Goal: Information Seeking & Learning: Learn about a topic

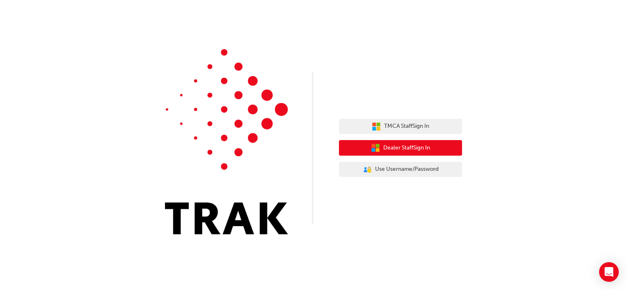
click at [389, 153] on button "Dealer Staff Sign In" at bounding box center [400, 148] width 123 height 16
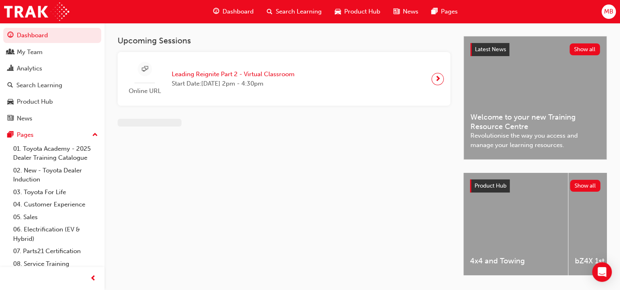
click at [311, 16] on span "Search Learning" at bounding box center [299, 11] width 46 height 9
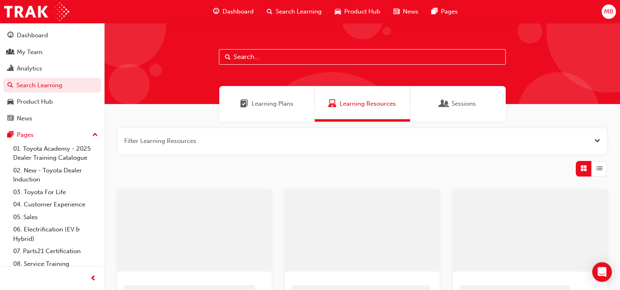
click at [302, 55] on input "text" at bounding box center [362, 57] width 287 height 16
type input "7601"
click at [283, 104] on span "Learning Plans" at bounding box center [273, 103] width 42 height 9
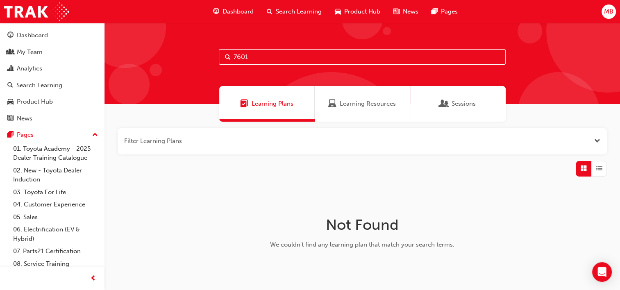
drag, startPoint x: 250, startPoint y: 59, endPoint x: 206, endPoint y: 60, distance: 44.3
click at [206, 60] on div "7601" at bounding box center [363, 63] width 516 height 81
type input "dealer"
click at [44, 90] on div "Search Learning" at bounding box center [52, 85] width 90 height 10
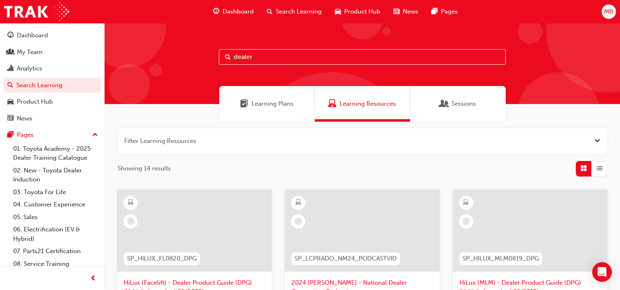
click at [444, 104] on span "Sessions" at bounding box center [444, 103] width 8 height 9
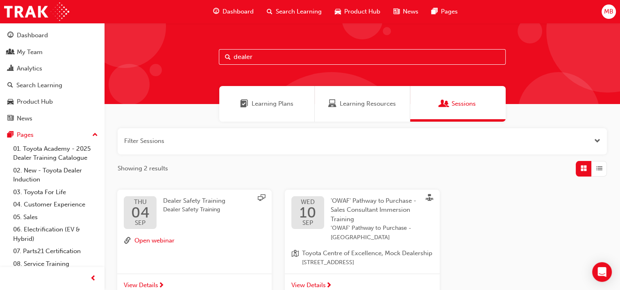
click at [269, 103] on span "Learning Plans" at bounding box center [273, 103] width 42 height 9
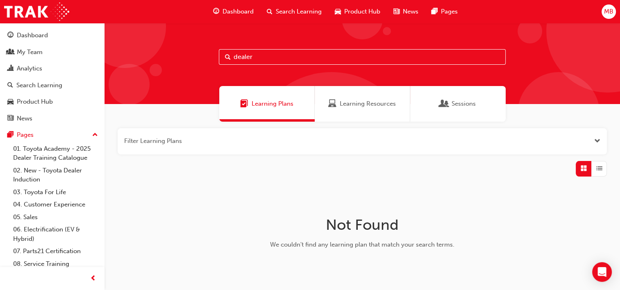
click at [239, 136] on button "button" at bounding box center [363, 141] width 490 height 26
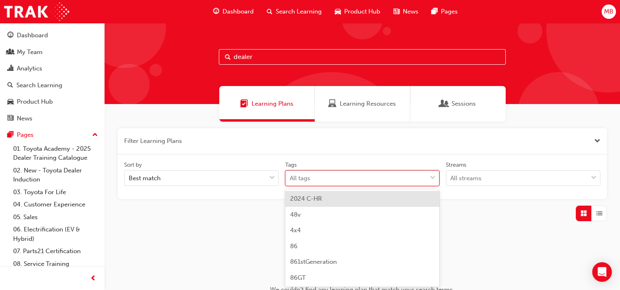
click at [316, 177] on body "Your version of Internet Explorer is outdated and not supported. Please upgrade…" at bounding box center [310, 145] width 620 height 290
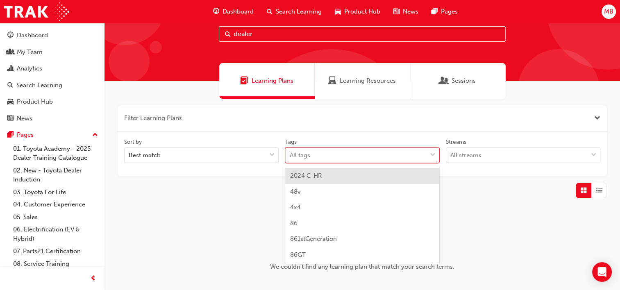
scroll to position [25, 0]
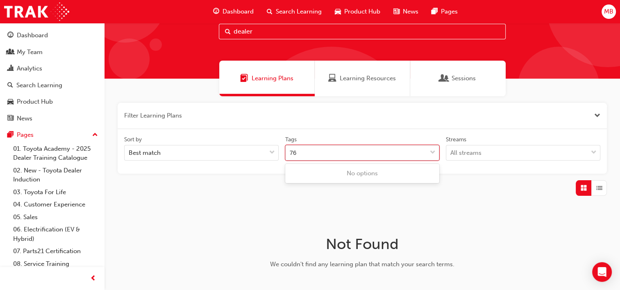
type input "7"
type input "d"
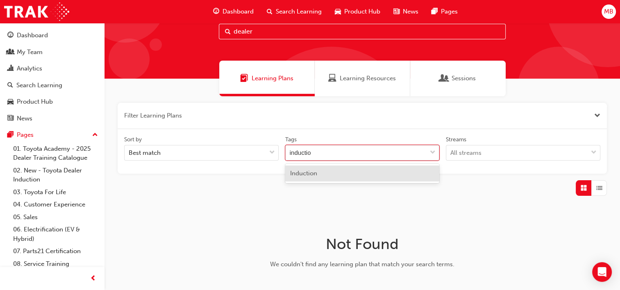
type input "induction"
click at [316, 177] on span "Induction" at bounding box center [303, 173] width 27 height 7
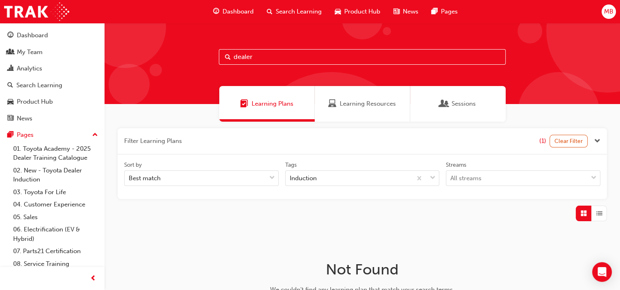
click at [342, 109] on div "Learning Resources" at bounding box center [363, 104] width 96 height 36
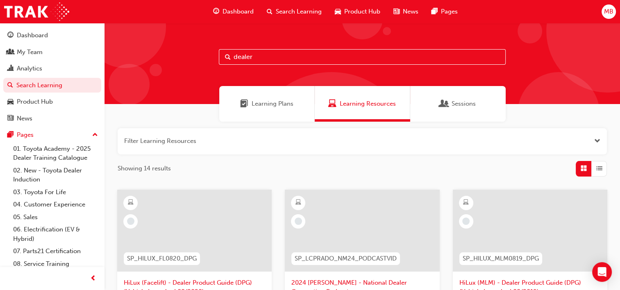
click at [287, 107] on span "Learning Plans" at bounding box center [273, 103] width 42 height 9
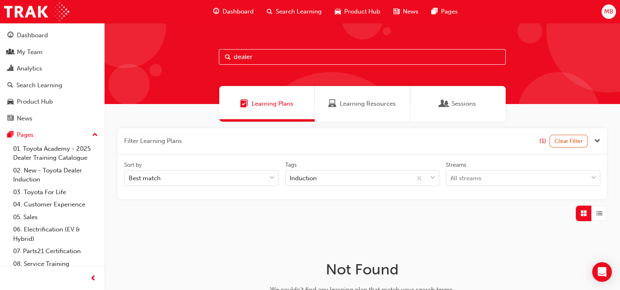
click at [226, 143] on button "button" at bounding box center [363, 141] width 490 height 26
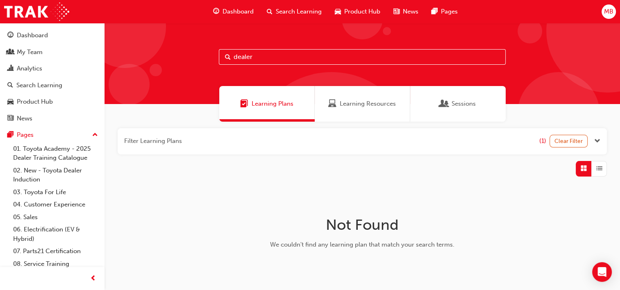
click at [243, 144] on button "button" at bounding box center [363, 141] width 490 height 26
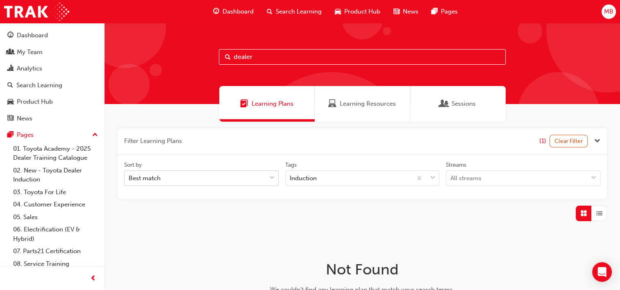
click at [236, 179] on div "Best match" at bounding box center [195, 178] width 141 height 14
click at [130, 179] on input "Sort by Best match" at bounding box center [129, 178] width 1 height 7
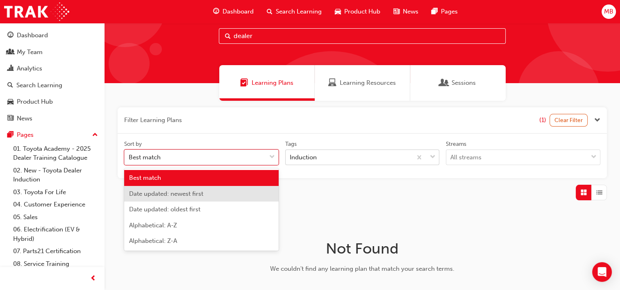
click at [312, 182] on body "Your version of Internet Explorer is outdated and not supported. Please upgrade…" at bounding box center [310, 124] width 620 height 290
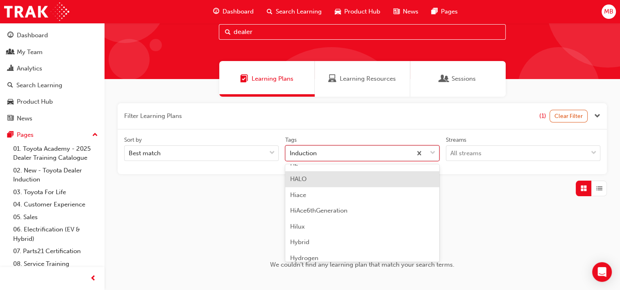
scroll to position [25, 0]
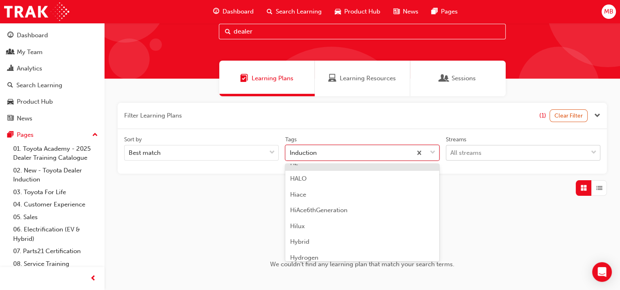
click at [487, 155] on div "All streams" at bounding box center [517, 153] width 141 height 14
click at [451, 155] on input "Streams All streams" at bounding box center [451, 152] width 1 height 7
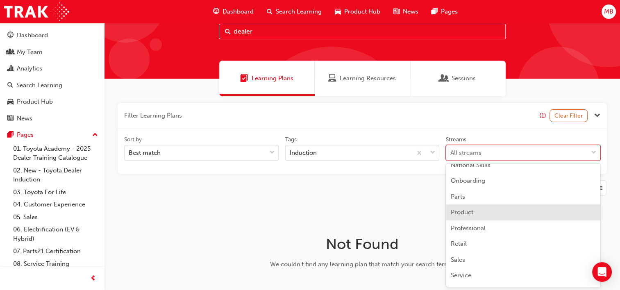
scroll to position [164, 0]
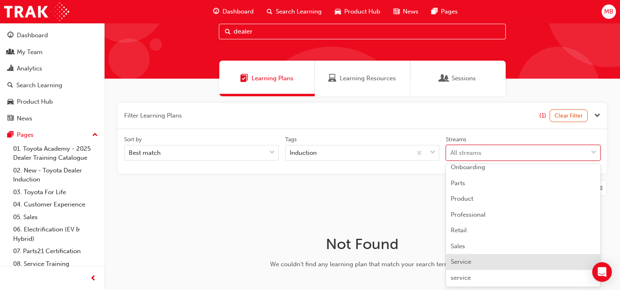
click at [489, 259] on div "Service" at bounding box center [523, 262] width 155 height 16
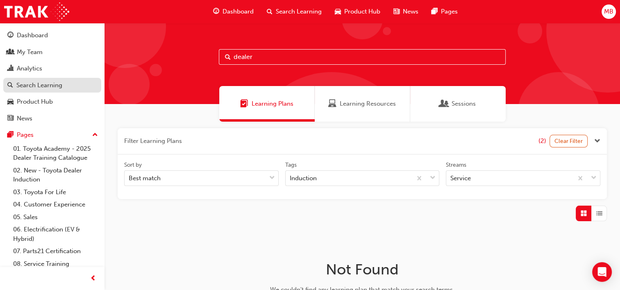
click at [61, 91] on link "Search Learning" at bounding box center [52, 85] width 98 height 15
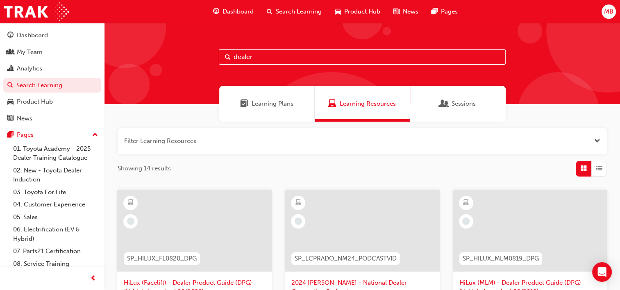
click at [260, 61] on input "dealer" at bounding box center [362, 57] width 287 height 16
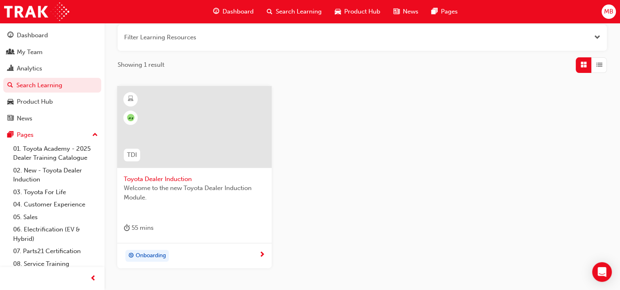
scroll to position [123, 0]
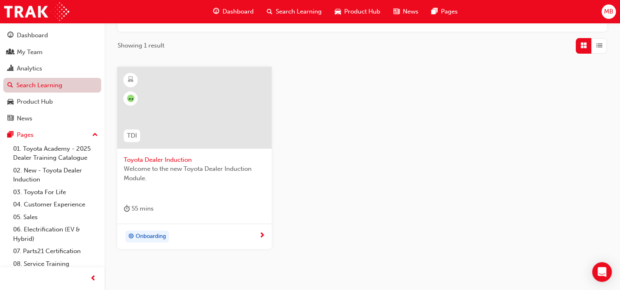
click at [60, 86] on link "Search Learning" at bounding box center [52, 85] width 98 height 15
click at [59, 86] on link "Search Learning" at bounding box center [52, 85] width 98 height 15
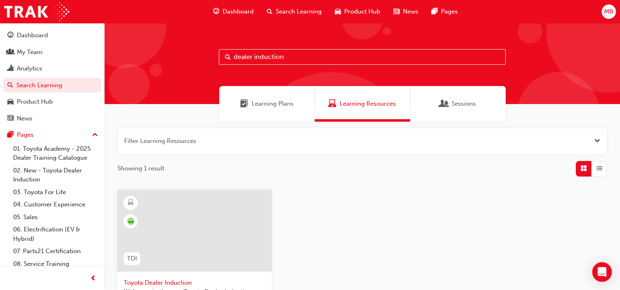
drag, startPoint x: 294, startPoint y: 59, endPoint x: 213, endPoint y: 68, distance: 82.1
click at [213, 68] on div "dealer induction" at bounding box center [363, 63] width 516 height 81
type input "service advisor"
